Goal: Find specific page/section: Find specific page/section

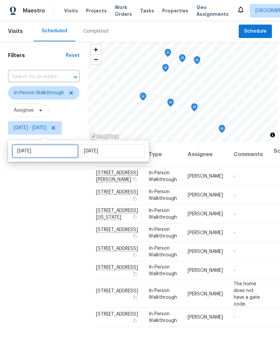
click at [35, 155] on input "[DATE]" at bounding box center [45, 150] width 66 height 13
select select "9"
select select "2025"
select select "10"
select select "2025"
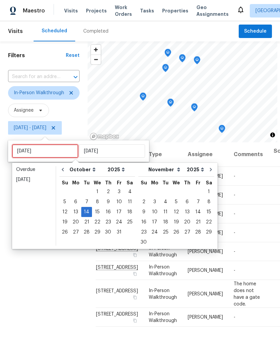
type input "[DATE]"
click at [97, 212] on div "15" at bounding box center [97, 211] width 11 height 9
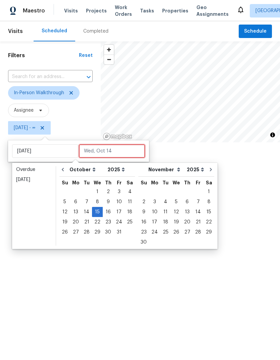
type input "[DATE]"
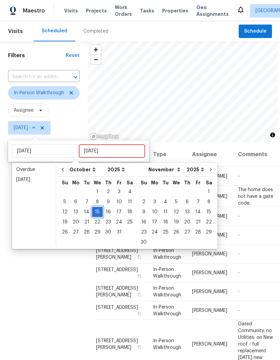
click at [96, 214] on div "15" at bounding box center [97, 211] width 11 height 9
type input "[DATE]"
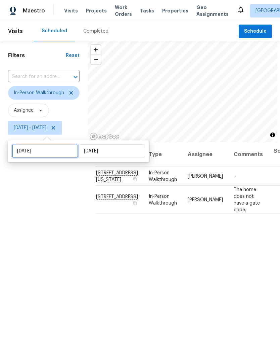
click at [66, 150] on input "[DATE]" at bounding box center [45, 150] width 66 height 13
select select "9"
select select "2025"
select select "10"
select select "2025"
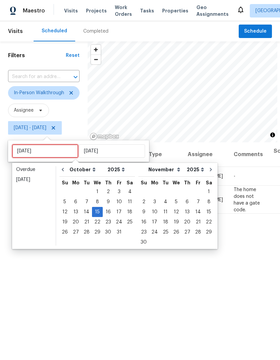
type input "[DATE]"
click at [108, 211] on div "16" at bounding box center [108, 211] width 11 height 9
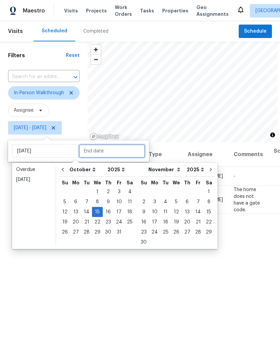
type input "[DATE]"
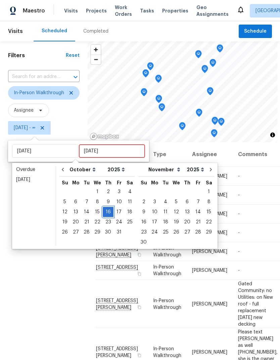
click at [109, 209] on div "16" at bounding box center [108, 211] width 11 height 9
type input "[DATE]"
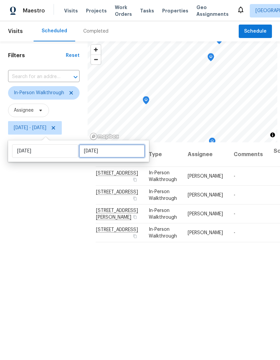
click at [121, 151] on input "[DATE]" at bounding box center [112, 150] width 66 height 13
select select "9"
select select "2025"
select select "10"
select select "2025"
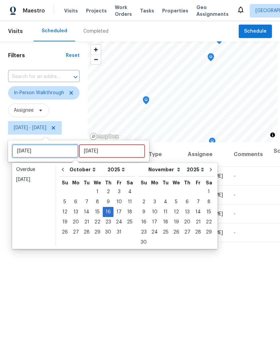
click at [64, 153] on input "[DATE]" at bounding box center [45, 150] width 66 height 13
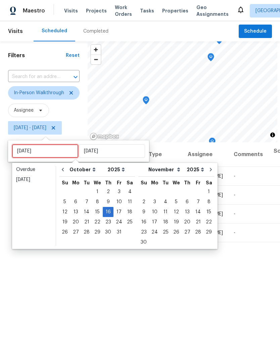
type input "[DATE]"
click at [118, 210] on div "17" at bounding box center [119, 211] width 11 height 9
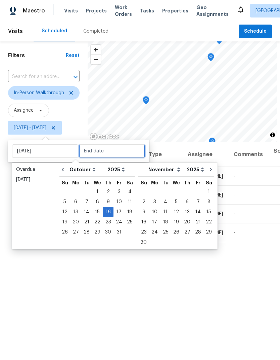
type input "[DATE]"
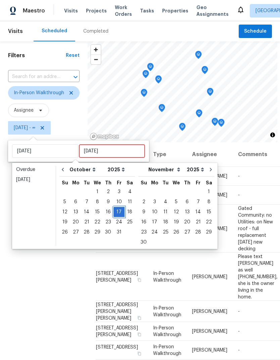
click at [121, 212] on div "17" at bounding box center [119, 211] width 11 height 9
type input "[DATE]"
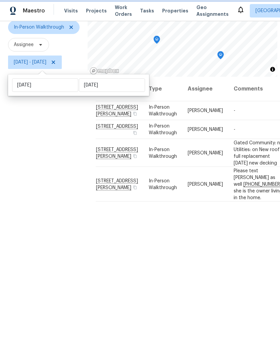
scroll to position [65, 0]
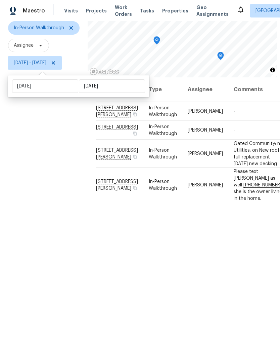
click at [70, 184] on div "Filters Reset ​ In-Person Walkthrough Assignee [DATE] - [DATE]" at bounding box center [44, 170] width 88 height 389
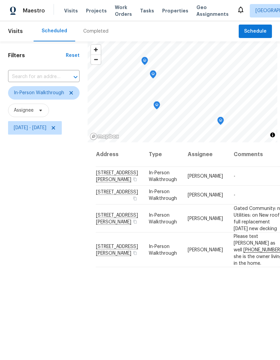
scroll to position [0, 0]
